Goal: Communication & Community: Answer question/provide support

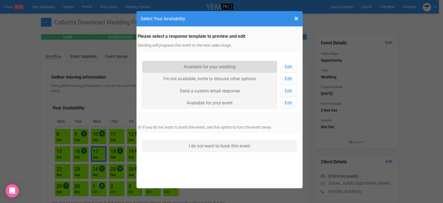
click at [210, 67] on link "Available for your wedding" at bounding box center [210, 67] width 136 height 12
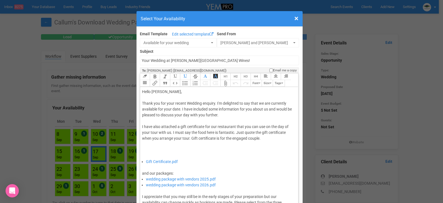
click at [179, 109] on div "Thank you for your recent Wedding enquiry. I'm delighted to say that we are cur…" at bounding box center [218, 129] width 153 height 58
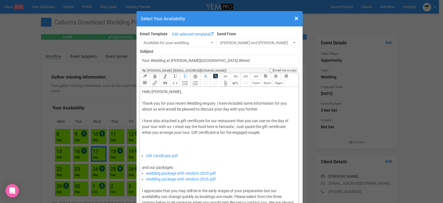
click at [269, 109] on div "Thank you for your recent Wedding enquiry. I have included some information for…" at bounding box center [218, 126] width 153 height 52
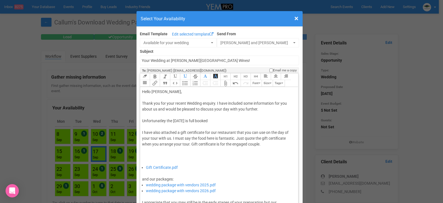
type trix-editor "<div>Hello Callum,&nbsp;</div><div><br></div><div>Thank you for your recent Wed…"
drag, startPoint x: 248, startPoint y: 118, endPoint x: 238, endPoint y: 121, distance: 10.0
click at [238, 121] on div "Thank you for your recent Wedding enquiry. I have included some information for…" at bounding box center [218, 132] width 153 height 64
click at [155, 76] on button "Bold" at bounding box center [155, 76] width 10 height 7
drag, startPoint x: 261, startPoint y: 113, endPoint x: 265, endPoint y: 129, distance: 16.6
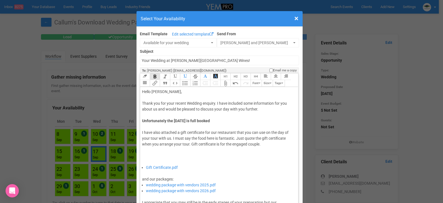
click at [261, 114] on div "Thank you for your recent Wedding enquiry. I have included some information for…" at bounding box center [218, 132] width 153 height 64
click at [257, 120] on div "Thank you for your recent Wedding enquiry. I have included some information for…" at bounding box center [218, 132] width 153 height 64
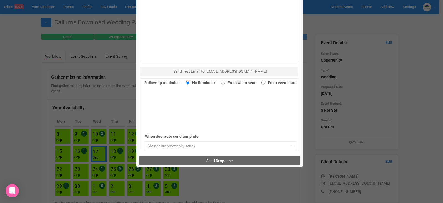
scroll to position [381, 0]
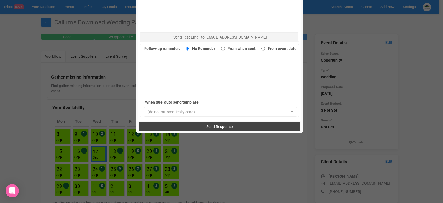
click at [203, 126] on button "Send Response" at bounding box center [220, 126] width 162 height 9
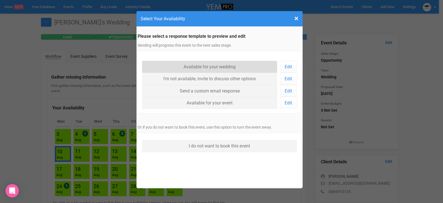
click at [202, 67] on link "Available for your wedding" at bounding box center [210, 67] width 136 height 12
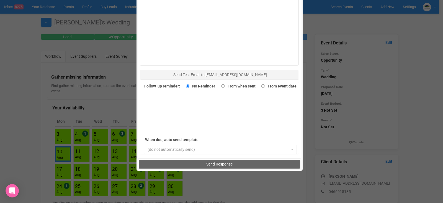
scroll to position [381, 0]
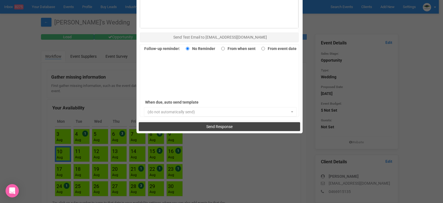
click at [228, 124] on span "Send Response" at bounding box center [219, 126] width 26 height 4
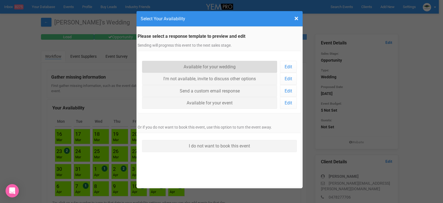
click at [228, 70] on link "Available for your wedding" at bounding box center [210, 67] width 136 height 12
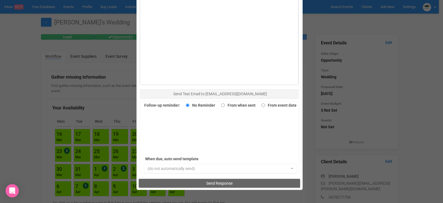
scroll to position [381, 0]
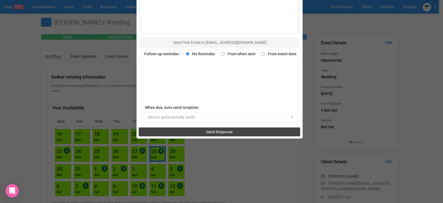
click at [232, 127] on button "Send Response" at bounding box center [220, 131] width 162 height 9
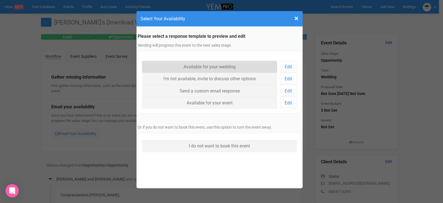
click at [228, 69] on link "Available for your wedding" at bounding box center [210, 67] width 136 height 12
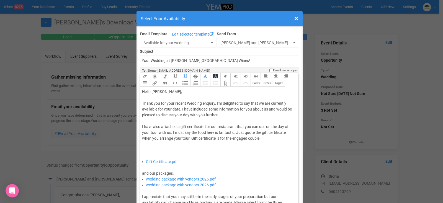
click at [178, 108] on div "Thank you for your recent Wedding enquiry. I'm delighted to say that we are cur…" at bounding box center [218, 129] width 153 height 58
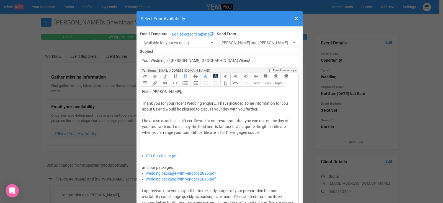
type trix-editor "<div>Hello [PERSON_NAME],&nbsp;</div><div><br></div><div>Thank you for your rec…"
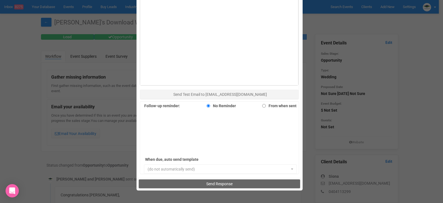
scroll to position [381, 0]
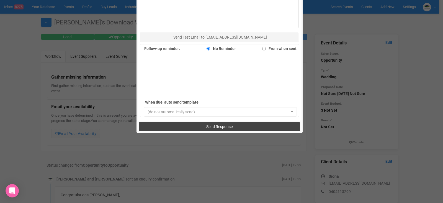
click at [218, 130] on button "Send Response" at bounding box center [220, 126] width 162 height 9
